Goal: Task Accomplishment & Management: Use online tool/utility

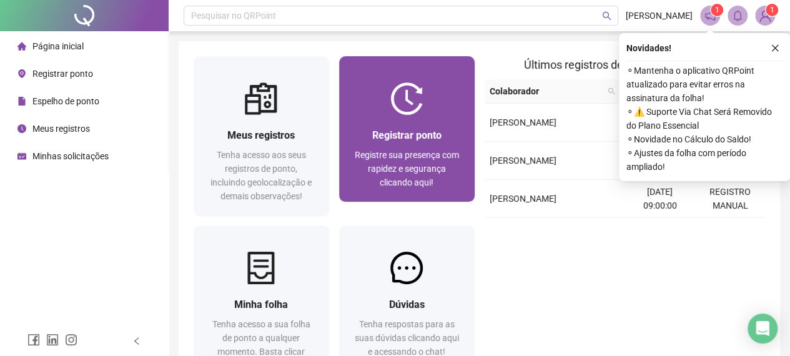
click at [458, 170] on div "Registre sua presença com rapidez e segurança clicando aqui!" at bounding box center [407, 168] width 106 height 41
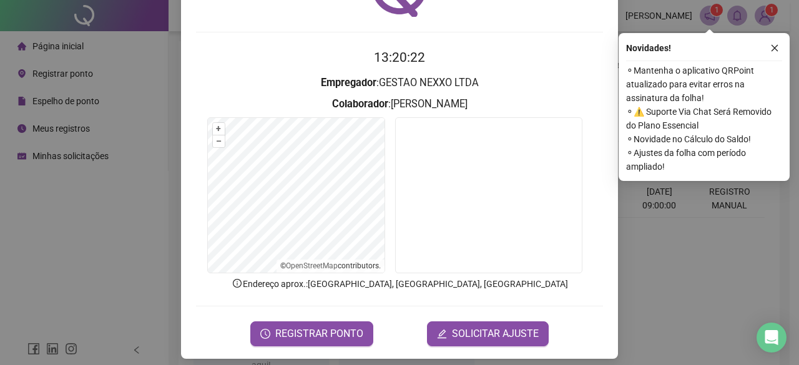
scroll to position [94, 0]
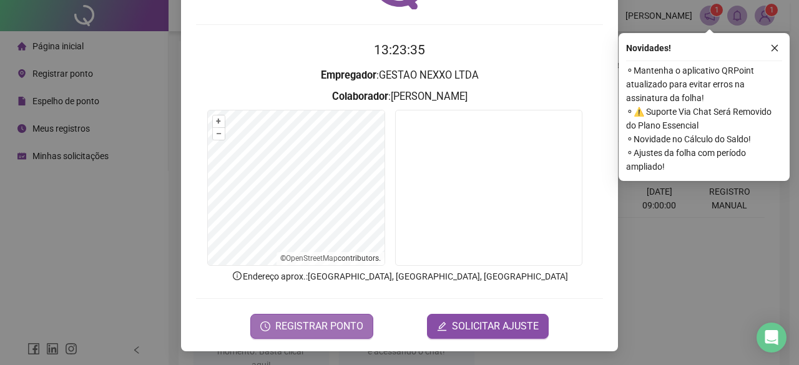
click at [290, 330] on span "REGISTRAR PONTO" at bounding box center [319, 326] width 88 height 15
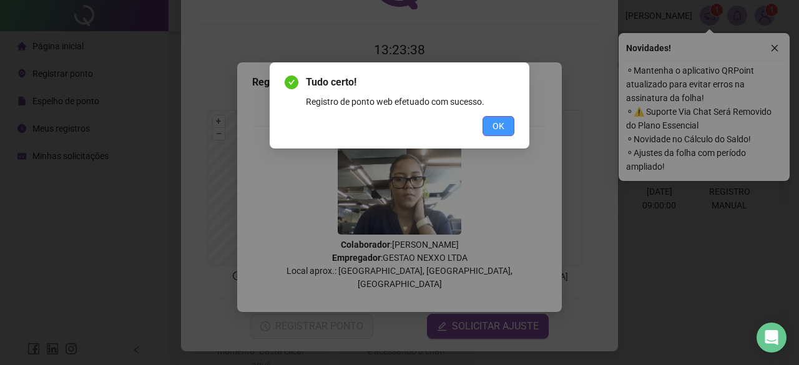
click at [493, 129] on span "OK" at bounding box center [499, 126] width 12 height 14
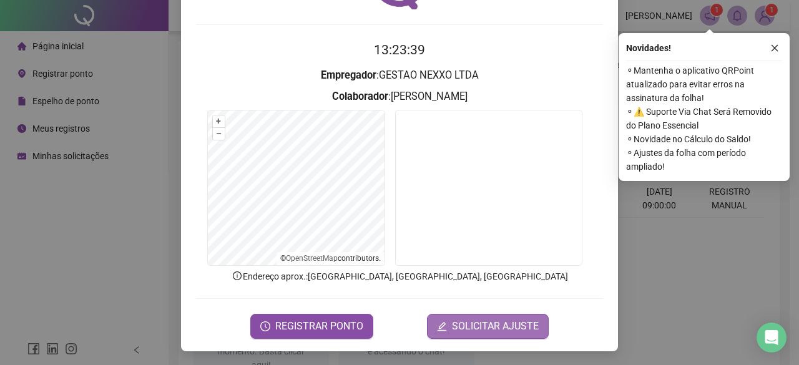
click at [481, 330] on span "SOLICITAR AJUSTE" at bounding box center [495, 326] width 87 height 15
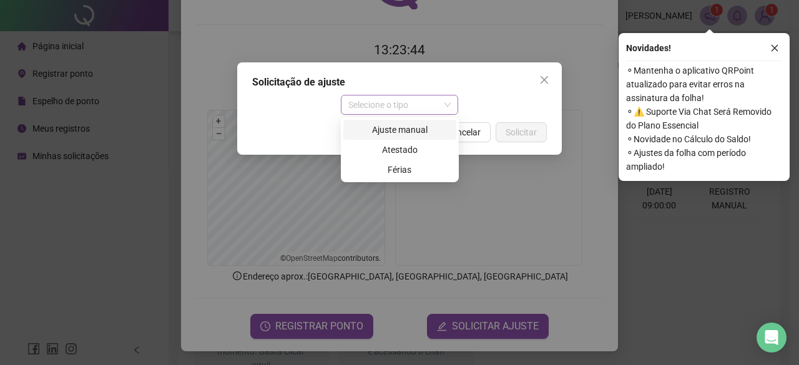
click at [436, 105] on span "Selecione o tipo" at bounding box center [399, 105] width 103 height 19
click at [543, 82] on icon "close" at bounding box center [544, 80] width 10 height 10
